Goal: Information Seeking & Learning: Learn about a topic

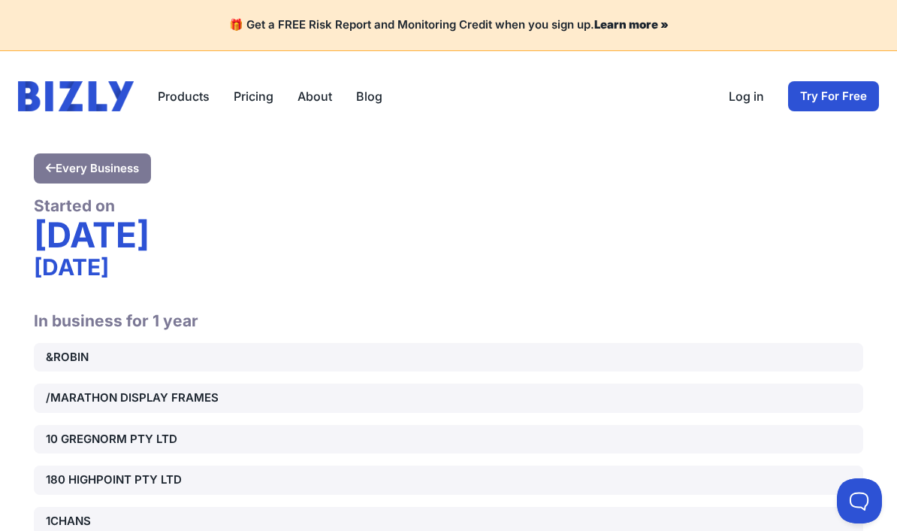
click at [52, 242] on div "[DATE]" at bounding box center [449, 235] width 830 height 38
click at [56, 246] on div "[DATE]" at bounding box center [449, 235] width 830 height 38
click at [56, 308] on h2 "In business for 1 year" at bounding box center [449, 311] width 830 height 38
click at [174, 103] on button "Products" at bounding box center [184, 96] width 52 height 18
click at [174, 128] on link "Bizly Scores" at bounding box center [218, 124] width 119 height 30
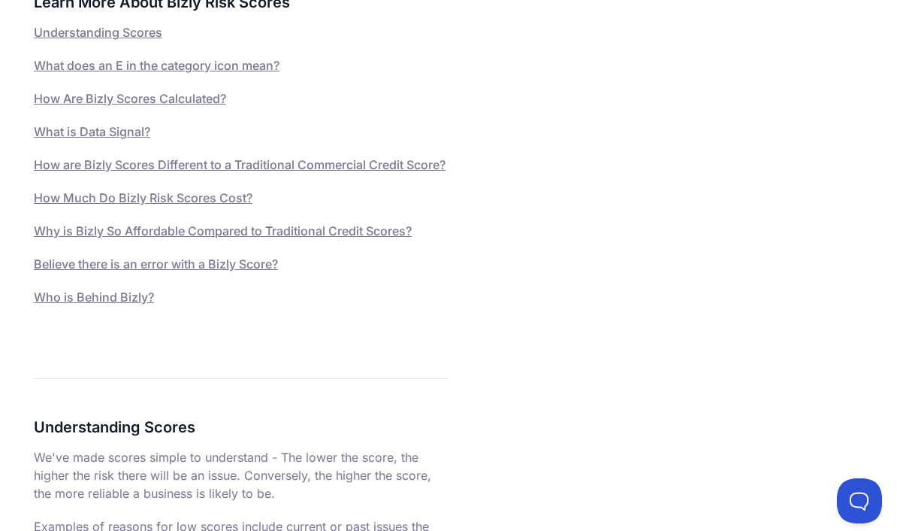
click at [49, 304] on link "Who is Behind Bizly?" at bounding box center [94, 296] width 120 height 15
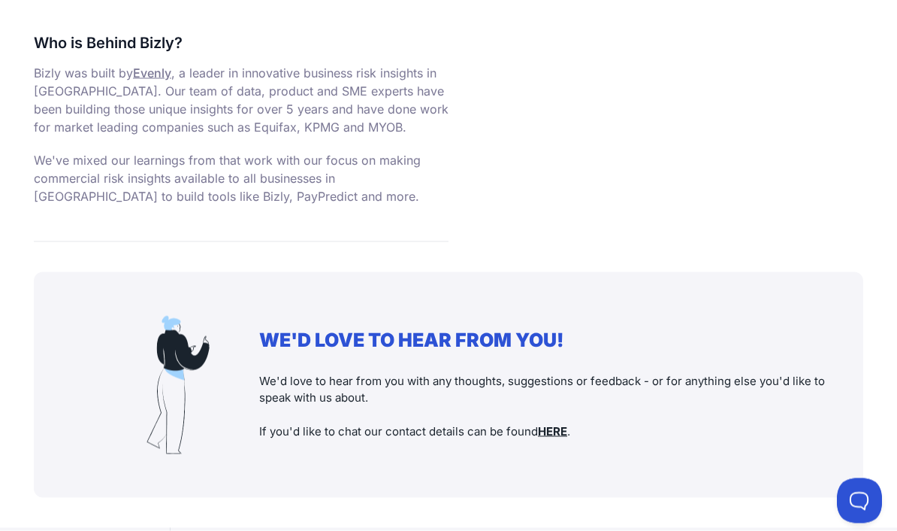
scroll to position [5835, 0]
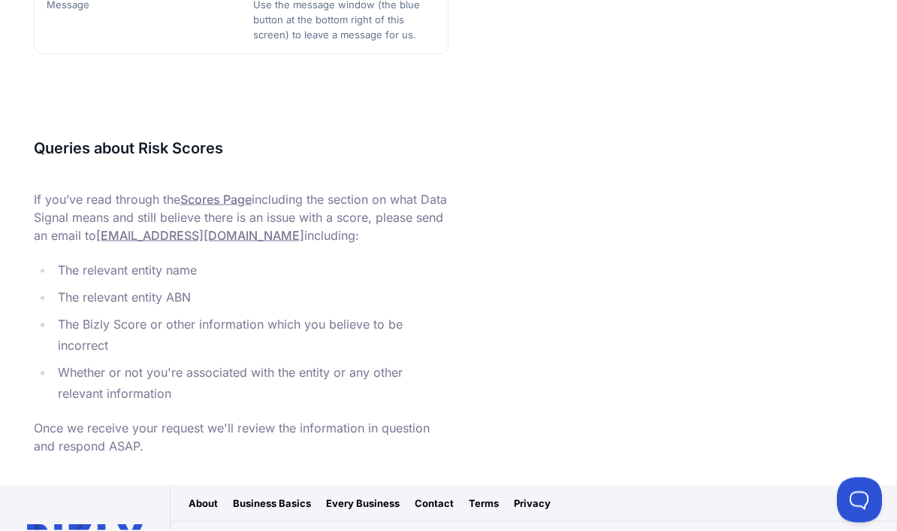
scroll to position [649, 0]
click at [207, 508] on link "About" at bounding box center [203, 503] width 29 height 15
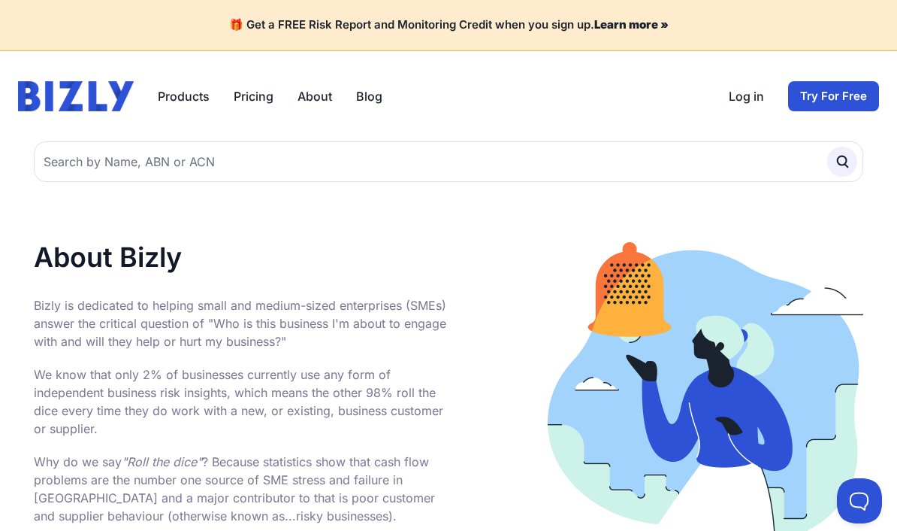
click at [863, 445] on img at bounding box center [706, 398] width 316 height 312
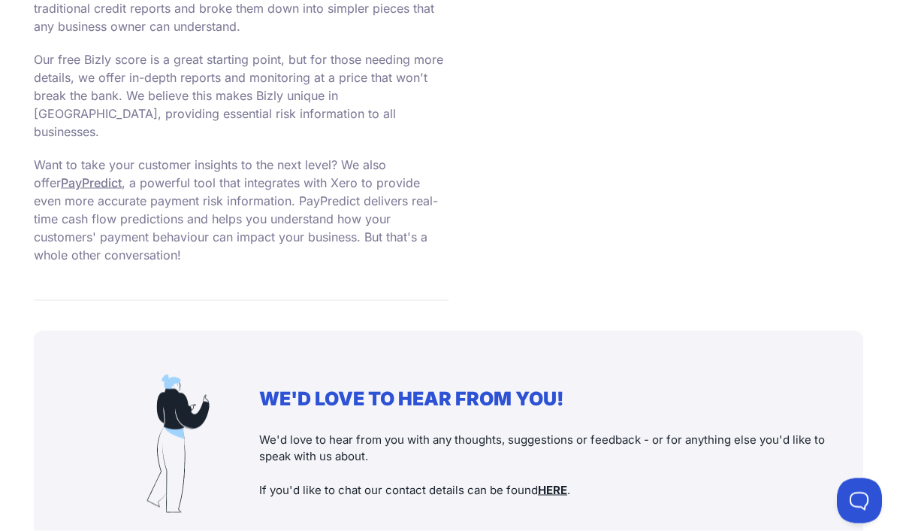
scroll to position [1420, 0]
